Goal: Task Accomplishment & Management: Use online tool/utility

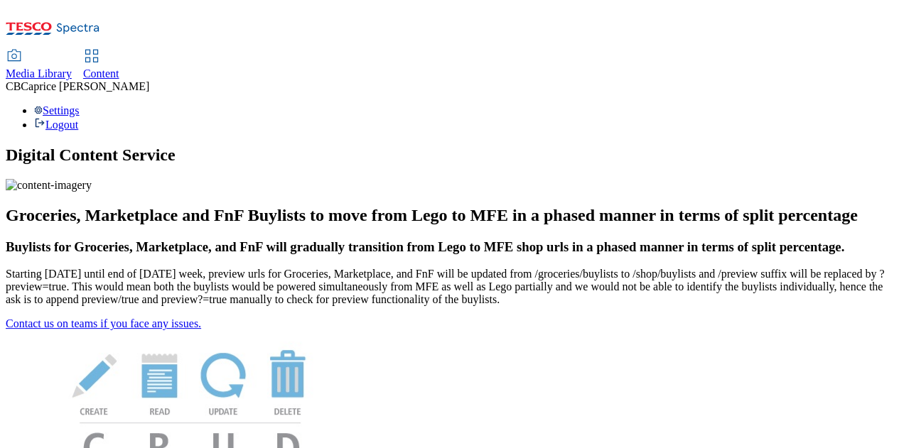
click at [183, 6] on div "Media Library Content CB Caprice Brett Settings Logout" at bounding box center [449, 69] width 887 height 126
click at [72, 50] on link "Media Library" at bounding box center [39, 65] width 66 height 30
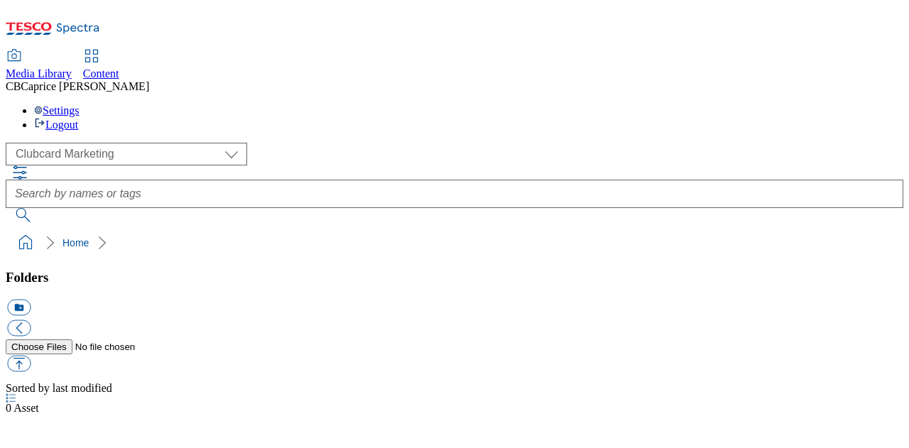
select select "flare-clubcard-mktg"
